Goal: Information Seeking & Learning: Learn about a topic

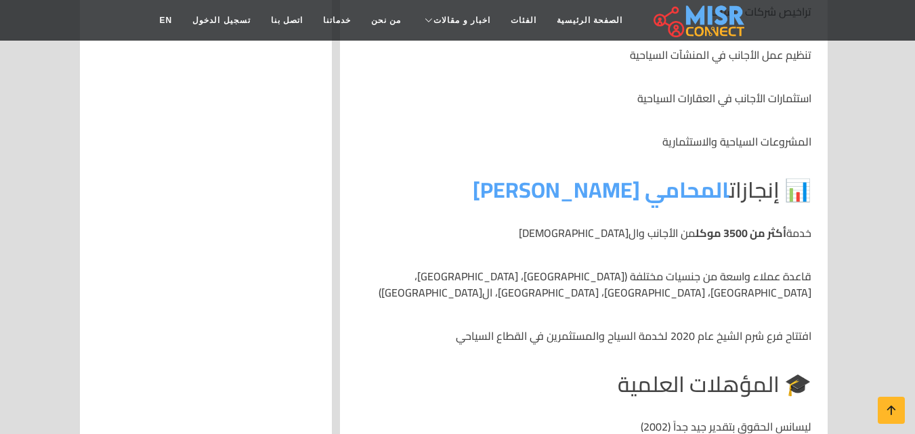
scroll to position [1965, 0]
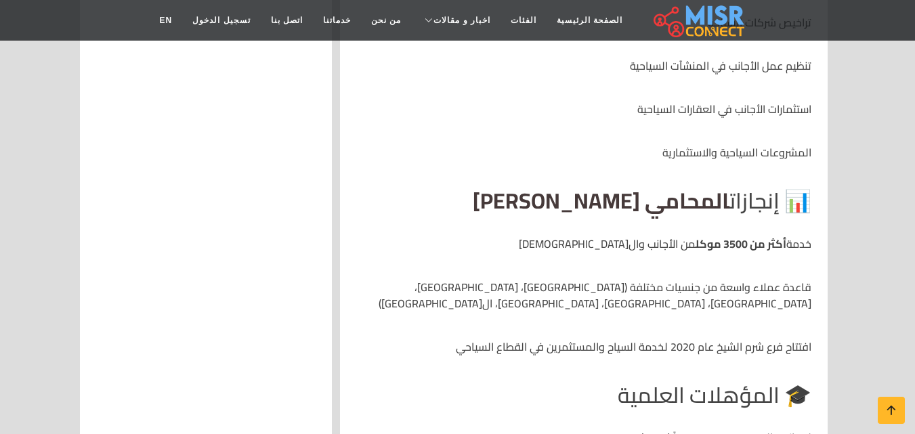
click at [639, 190] on link "المحامي [PERSON_NAME]" at bounding box center [601, 200] width 257 height 41
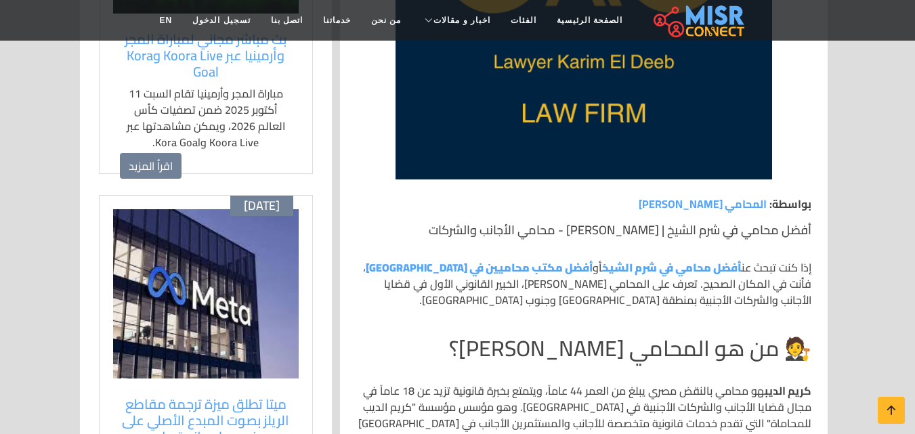
scroll to position [474, 0]
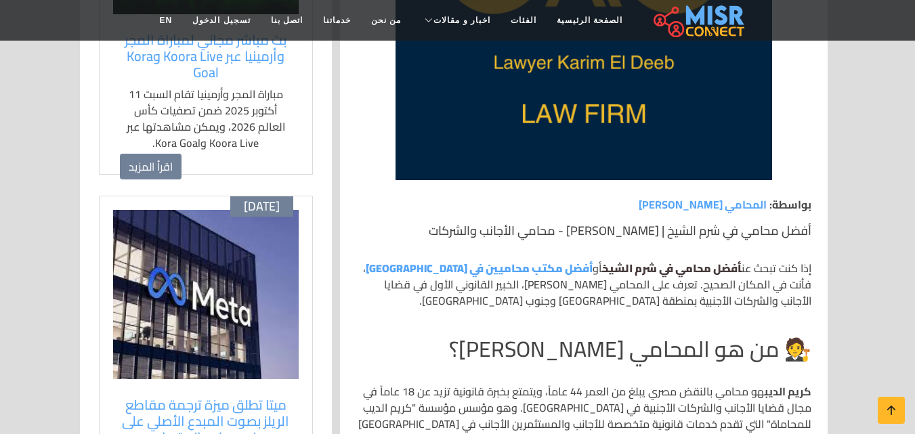
click at [672, 269] on strong "أفضل محامي في شرم الشيخ" at bounding box center [672, 268] width 140 height 20
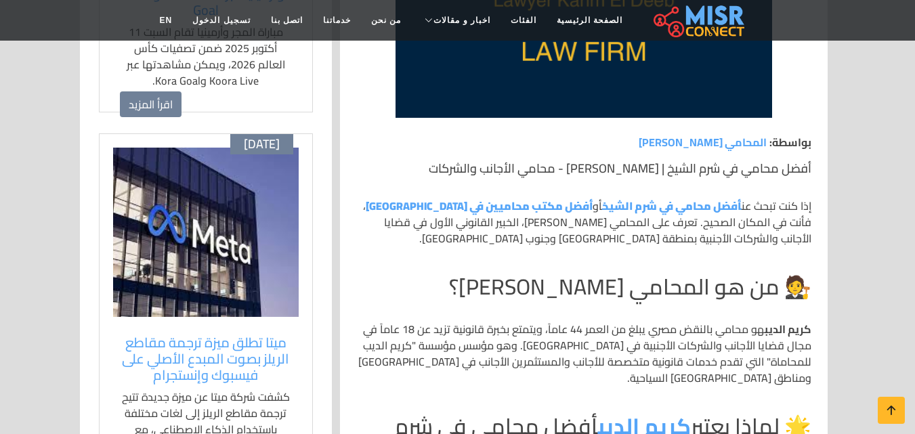
scroll to position [610, 0]
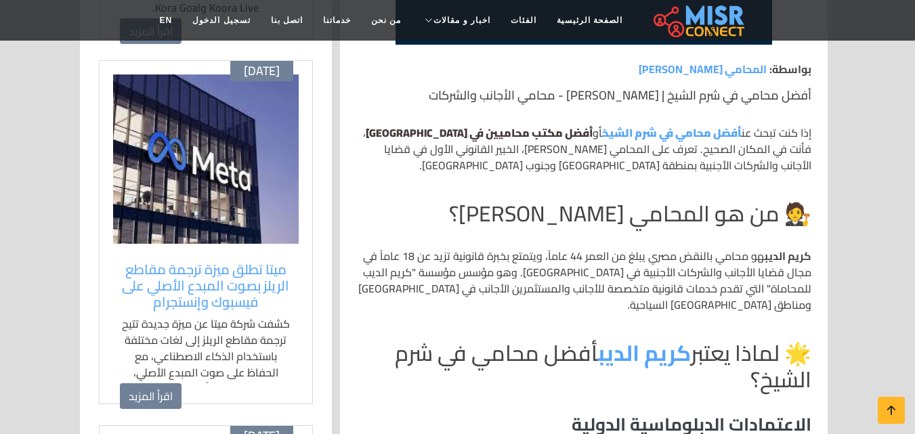
click at [528, 135] on strong "أفضل مكتب محاميين في شرم الشيخ" at bounding box center [479, 133] width 227 height 20
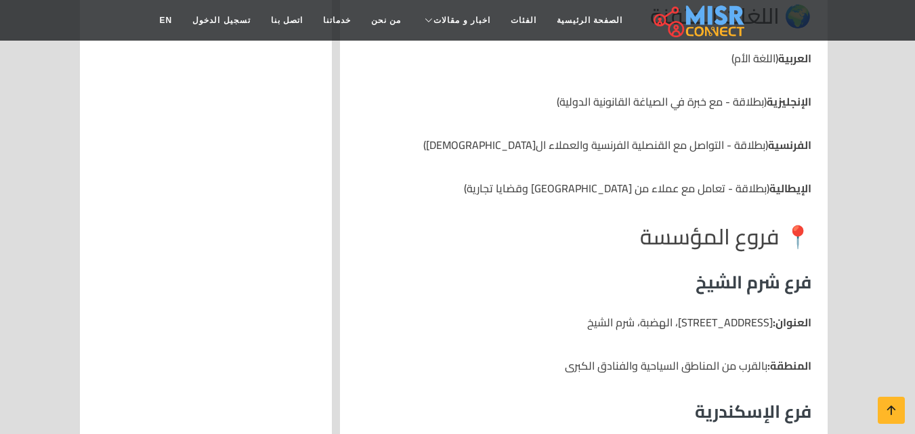
scroll to position [2507, 0]
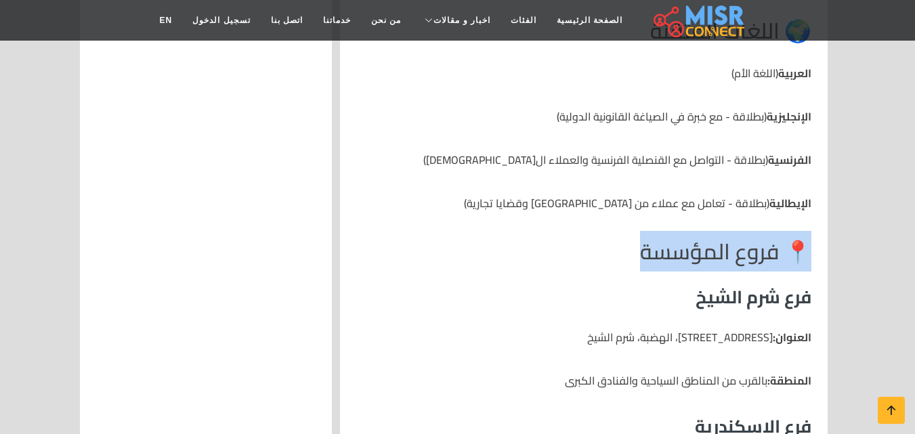
drag, startPoint x: 649, startPoint y: 224, endPoint x: 809, endPoint y: 217, distance: 160.0
click at [809, 238] on h2 "📍 فروع المؤسسة" at bounding box center [583, 251] width 455 height 26
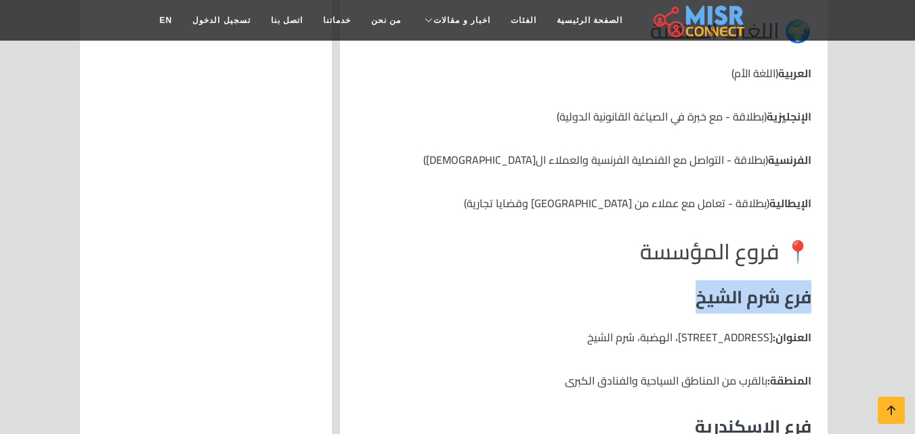
drag, startPoint x: 687, startPoint y: 268, endPoint x: 823, endPoint y: 266, distance: 136.2
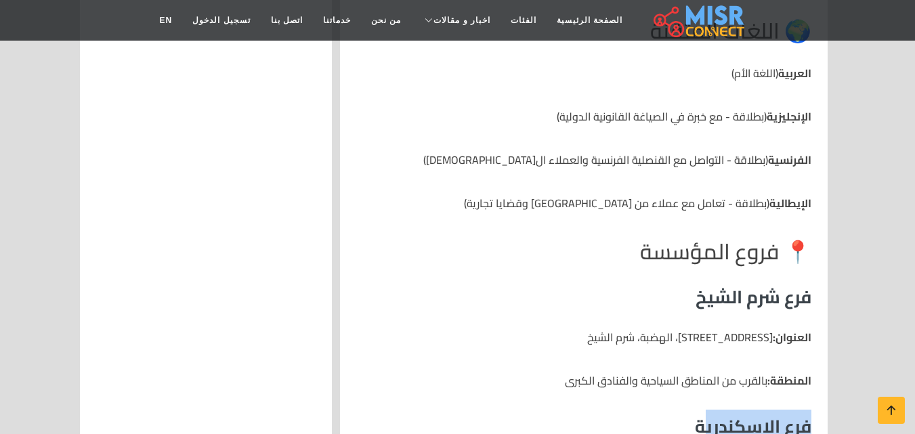
drag, startPoint x: 703, startPoint y: 392, endPoint x: 830, endPoint y: 392, distance: 126.7
click at [777, 287] on h3 "فرع شرم الشيخ" at bounding box center [583, 297] width 455 height 21
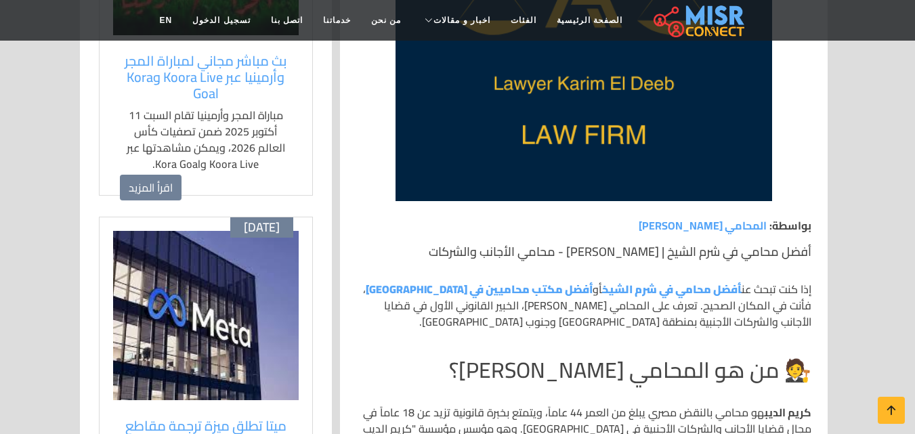
scroll to position [678, 0]
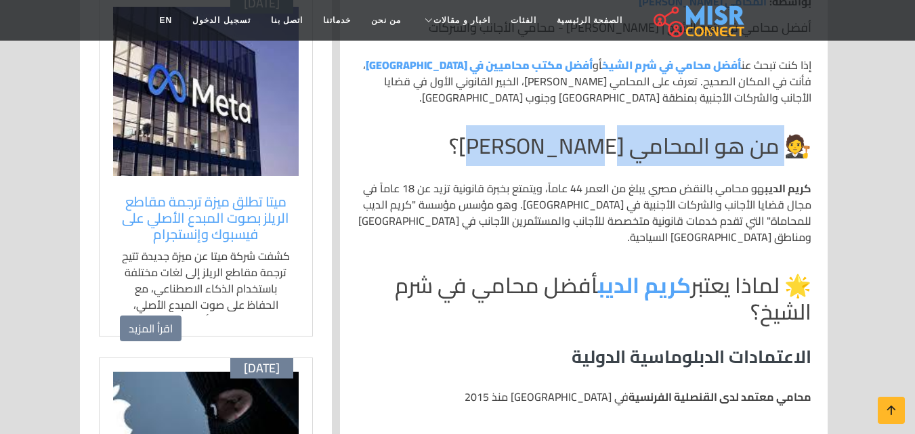
drag, startPoint x: 756, startPoint y: 150, endPoint x: 474, endPoint y: 157, distance: 282.6
click at [474, 157] on h2 "🧑‍⚖️ من هو المحامي كريم الديب؟" at bounding box center [583, 146] width 455 height 26
drag, startPoint x: 772, startPoint y: 268, endPoint x: 730, endPoint y: 292, distance: 48.2
click at [730, 292] on h2 "🌟 لماذا يعتبر كريم الديب أفضل محامي في شرم الشيخ؟" at bounding box center [583, 298] width 455 height 52
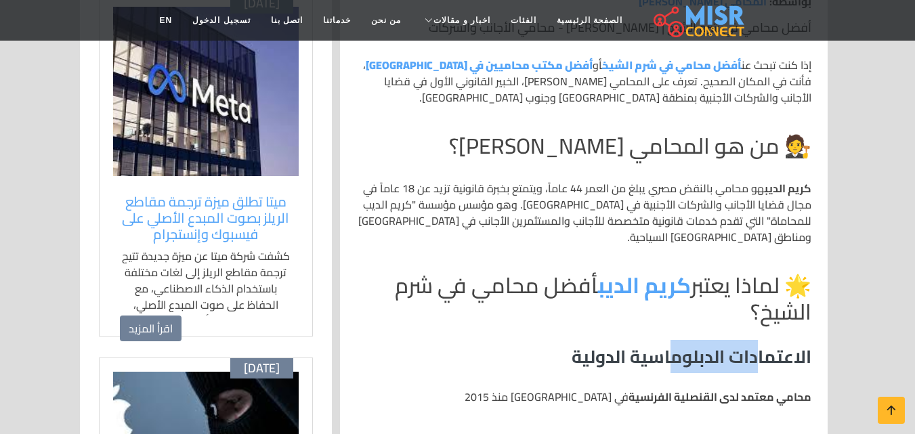
drag, startPoint x: 756, startPoint y: 335, endPoint x: 678, endPoint y: 342, distance: 78.9
click at [667, 346] on h3 "الاعتمادات الدبلوماسية الدولية" at bounding box center [583, 356] width 455 height 21
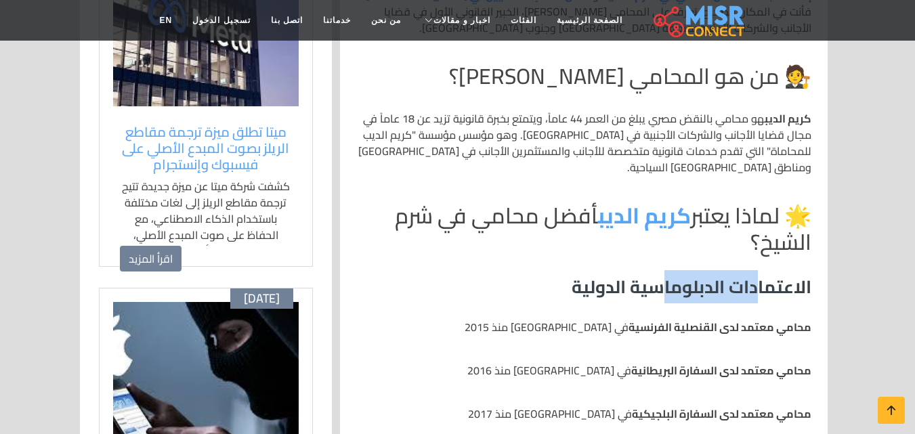
scroll to position [813, 0]
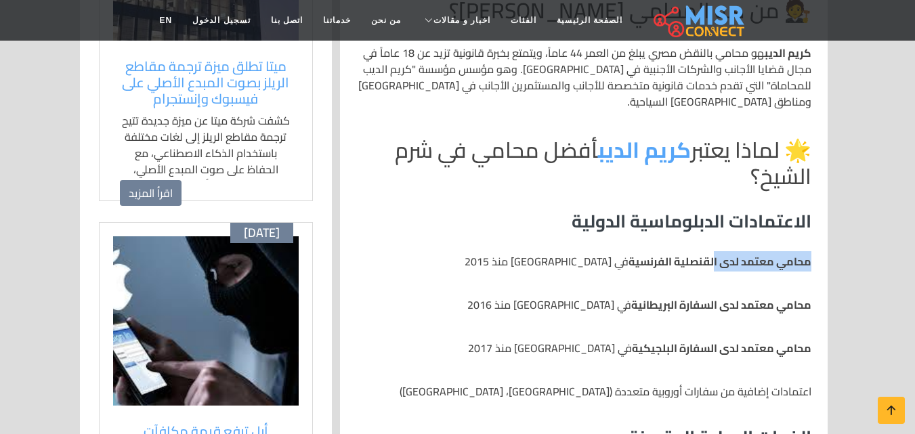
drag, startPoint x: 810, startPoint y: 245, endPoint x: 713, endPoint y: 245, distance: 96.9
click at [713, 251] on strong "محامي معتمد لدى القنصلية الفرنسية" at bounding box center [720, 261] width 183 height 20
click at [800, 251] on strong "محامي معتمد لدى القنصلية الفرنسية" at bounding box center [720, 261] width 183 height 20
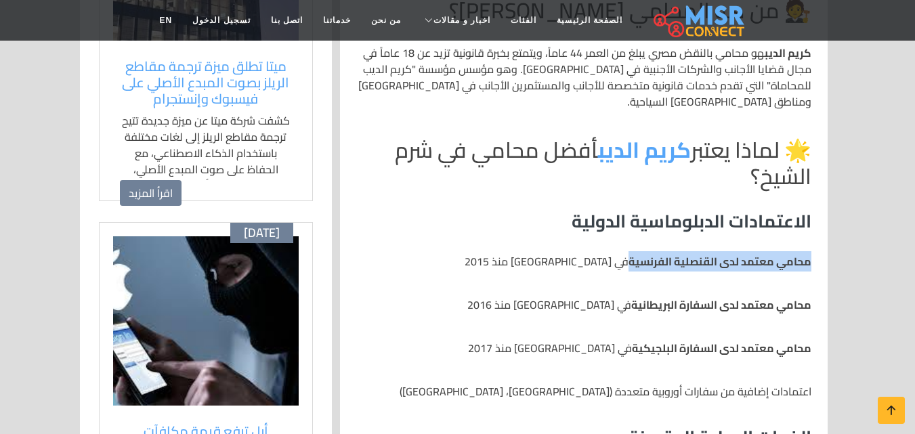
drag, startPoint x: 666, startPoint y: 252, endPoint x: 654, endPoint y: 250, distance: 11.7
click at [666, 251] on strong "محامي معتمد لدى القنصلية الفرنسية" at bounding box center [720, 261] width 183 height 20
copy strong "محامي معتمد لدى القنصلية الفرنسية"
click at [518, 22] on link "الفئات" at bounding box center [524, 20] width 46 height 26
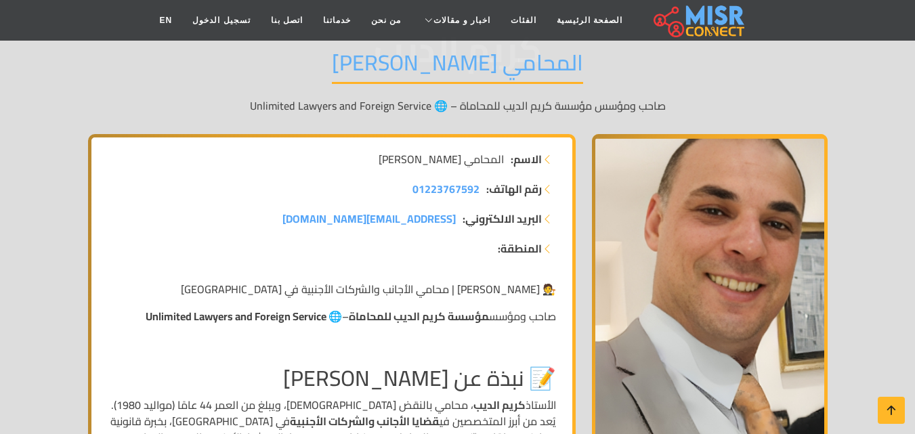
scroll to position [136, 0]
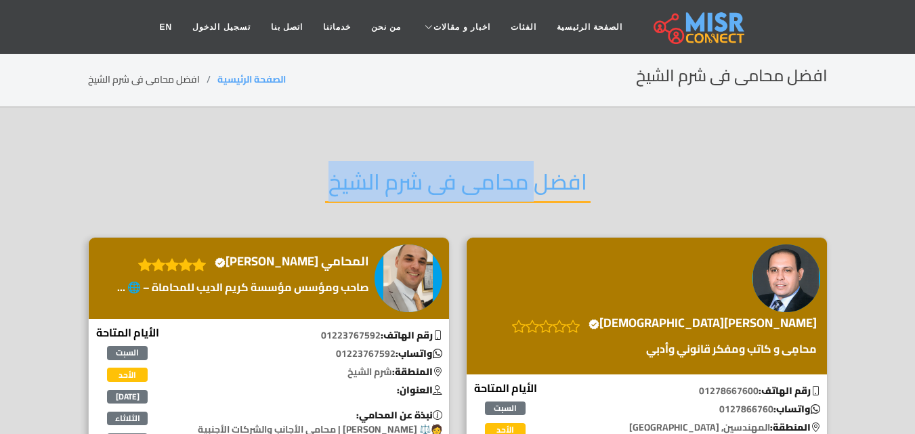
click at [351, 186] on h2 "افضل محامى فى شرم الشيخ" at bounding box center [458, 186] width 266 height 35
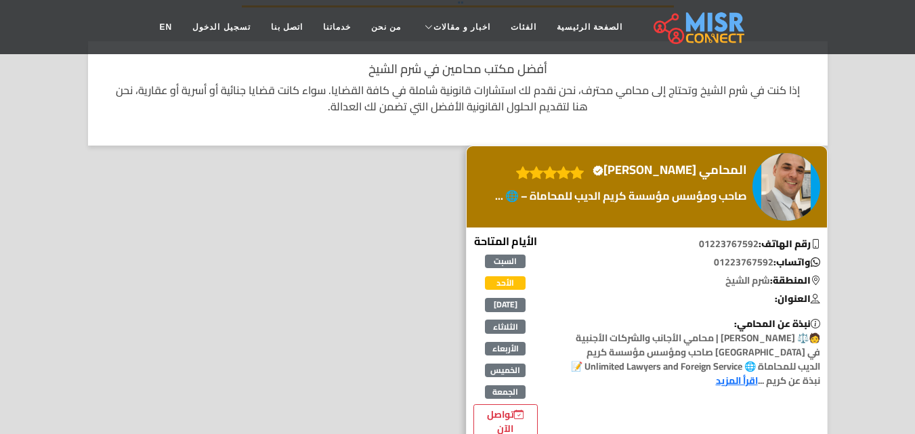
scroll to position [203, 0]
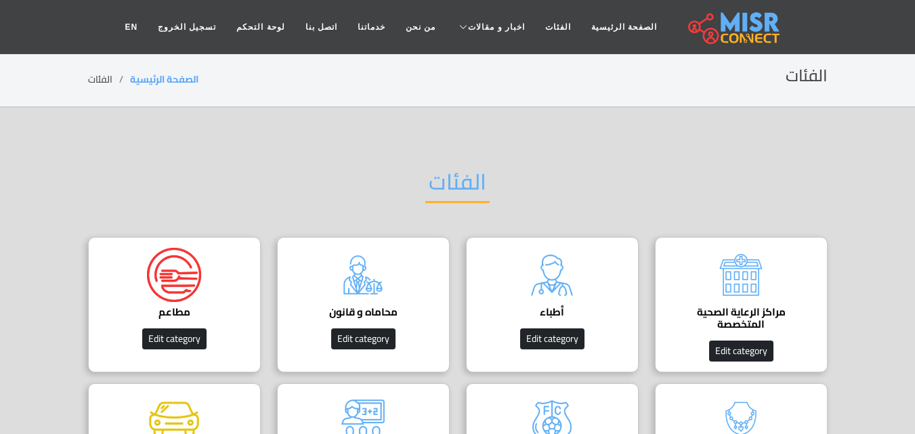
click at [610, 26] on link "الصفحة الرئيسية" at bounding box center [624, 27] width 86 height 26
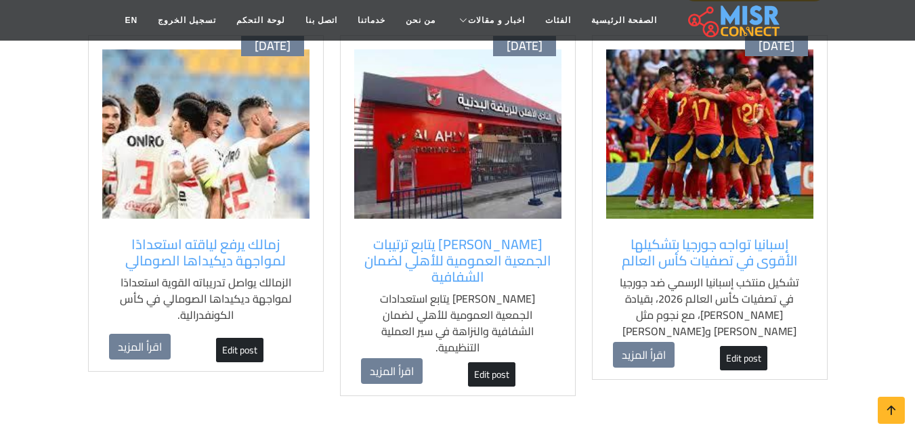
scroll to position [1063, 0]
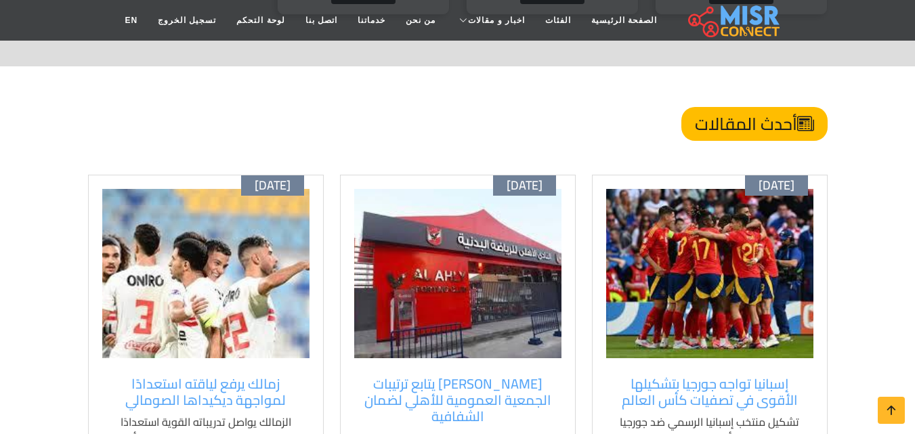
scroll to position [928, 0]
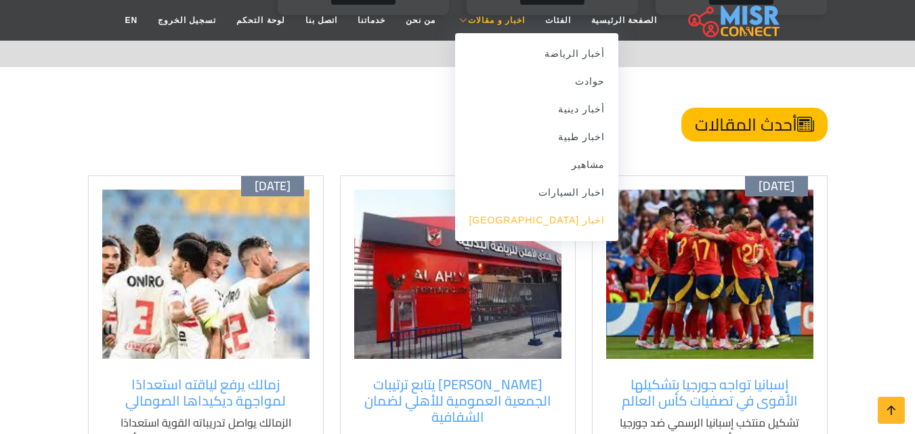
click at [553, 225] on link "اخبار [GEOGRAPHIC_DATA]" at bounding box center [536, 221] width 163 height 28
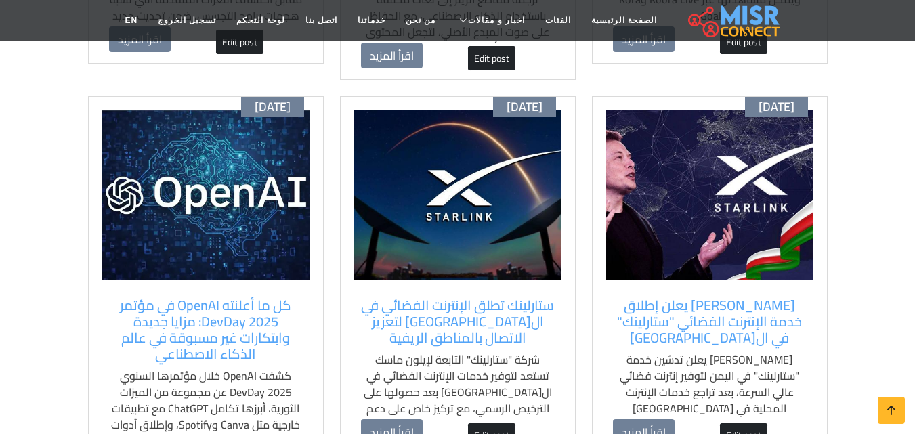
scroll to position [542, 0]
